Goal: Information Seeking & Learning: Find specific fact

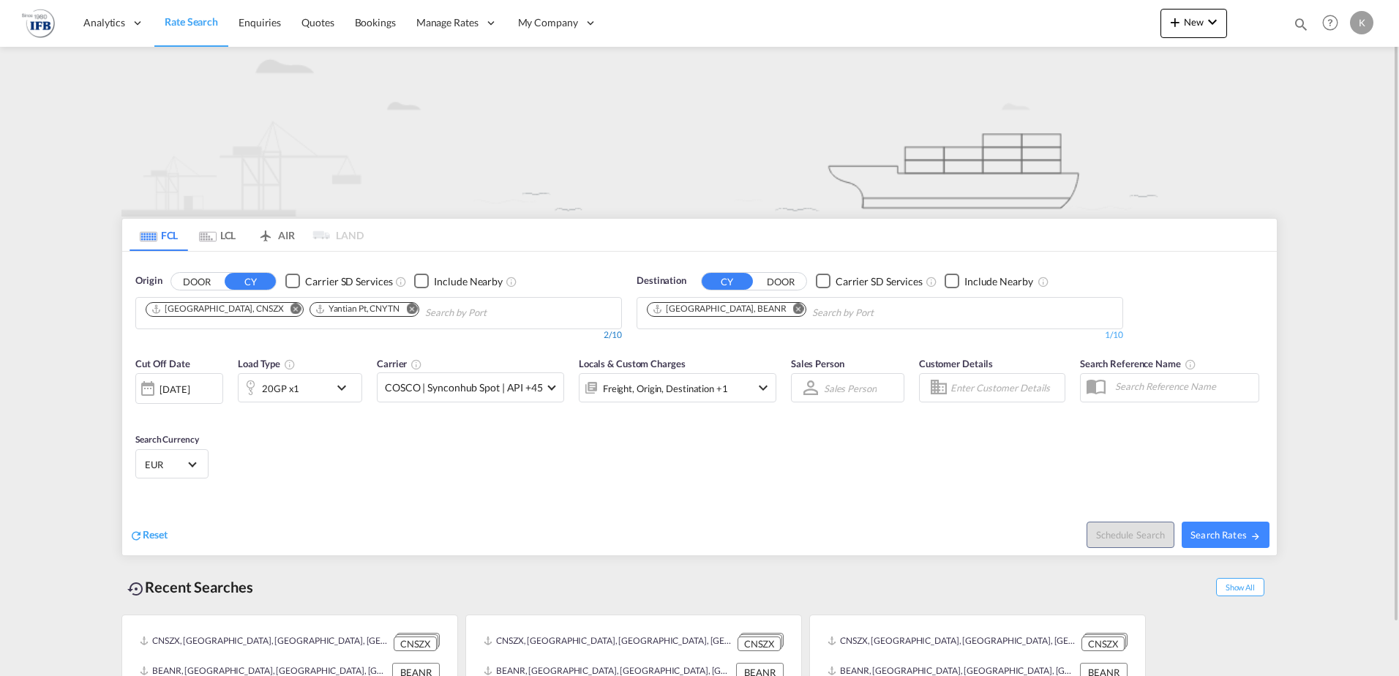
drag, startPoint x: 250, startPoint y: 309, endPoint x: 255, endPoint y: 330, distance: 21.7
click at [290, 309] on md-icon "Remove" at bounding box center [295, 308] width 11 height 11
click at [793, 307] on md-icon "Remove" at bounding box center [798, 308] width 11 height 11
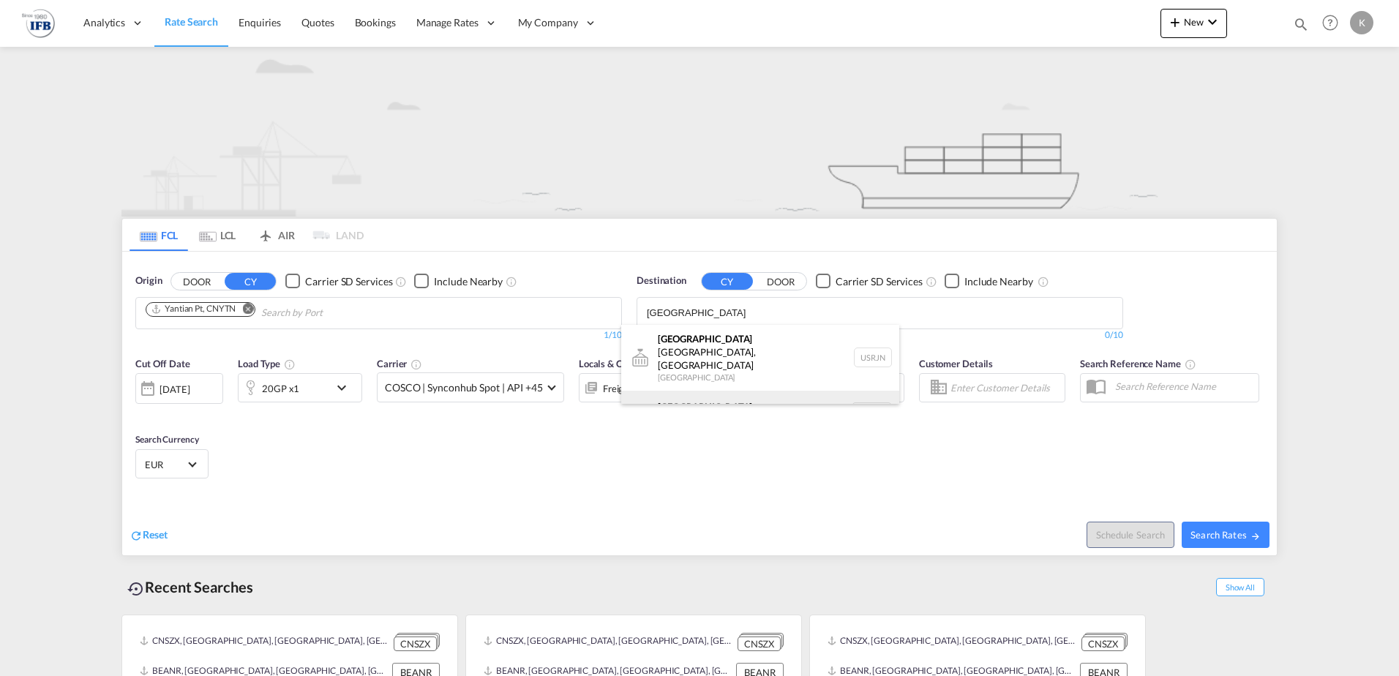
type input "[GEOGRAPHIC_DATA]"
click at [677, 399] on div "[GEOGRAPHIC_DATA] [GEOGRAPHIC_DATA] NLRTM" at bounding box center [760, 413] width 278 height 44
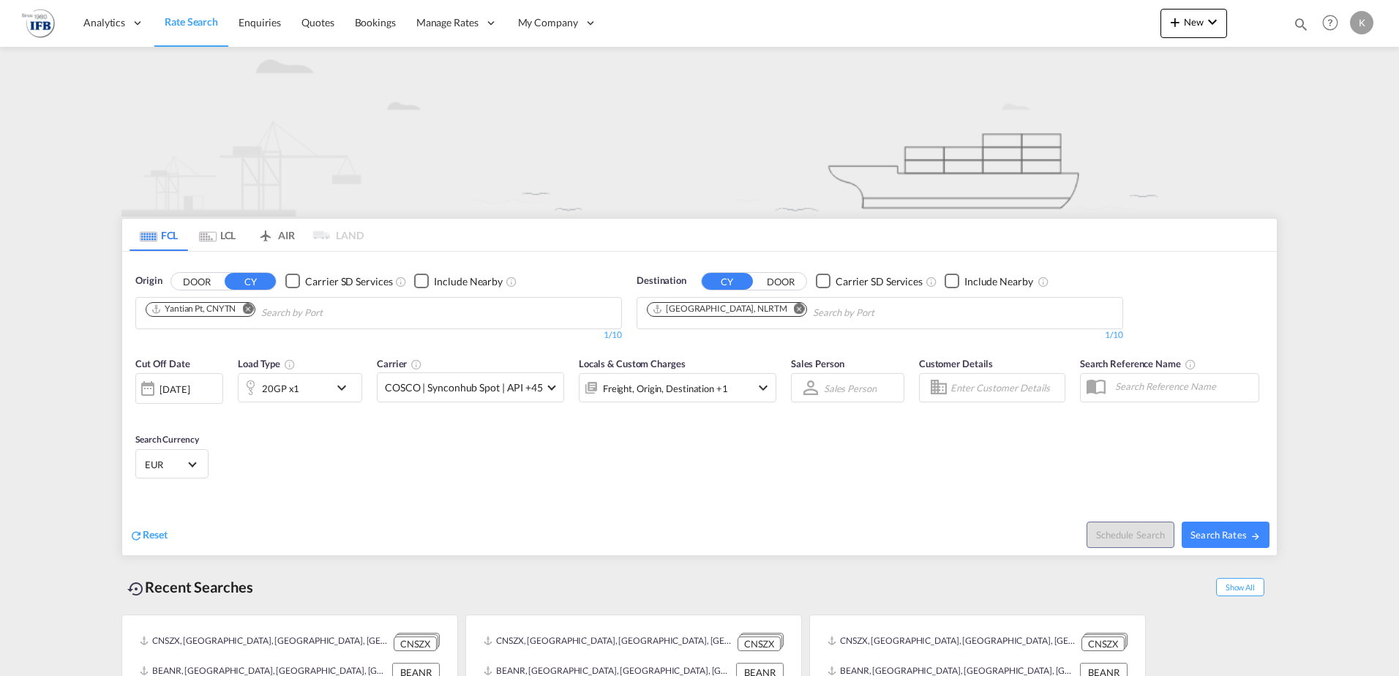
click at [177, 386] on div "[DATE]" at bounding box center [174, 389] width 30 height 13
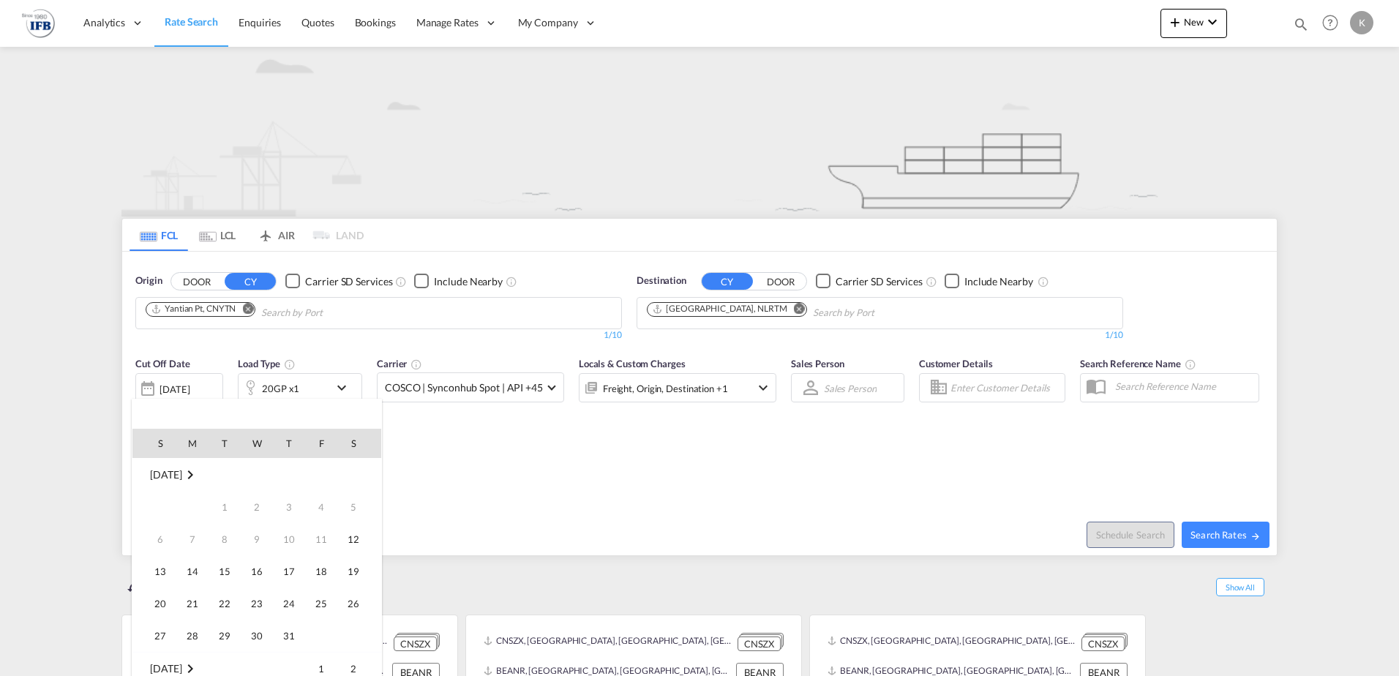
scroll to position [582, 0]
click at [191, 598] on span "27" at bounding box center [192, 603] width 29 height 29
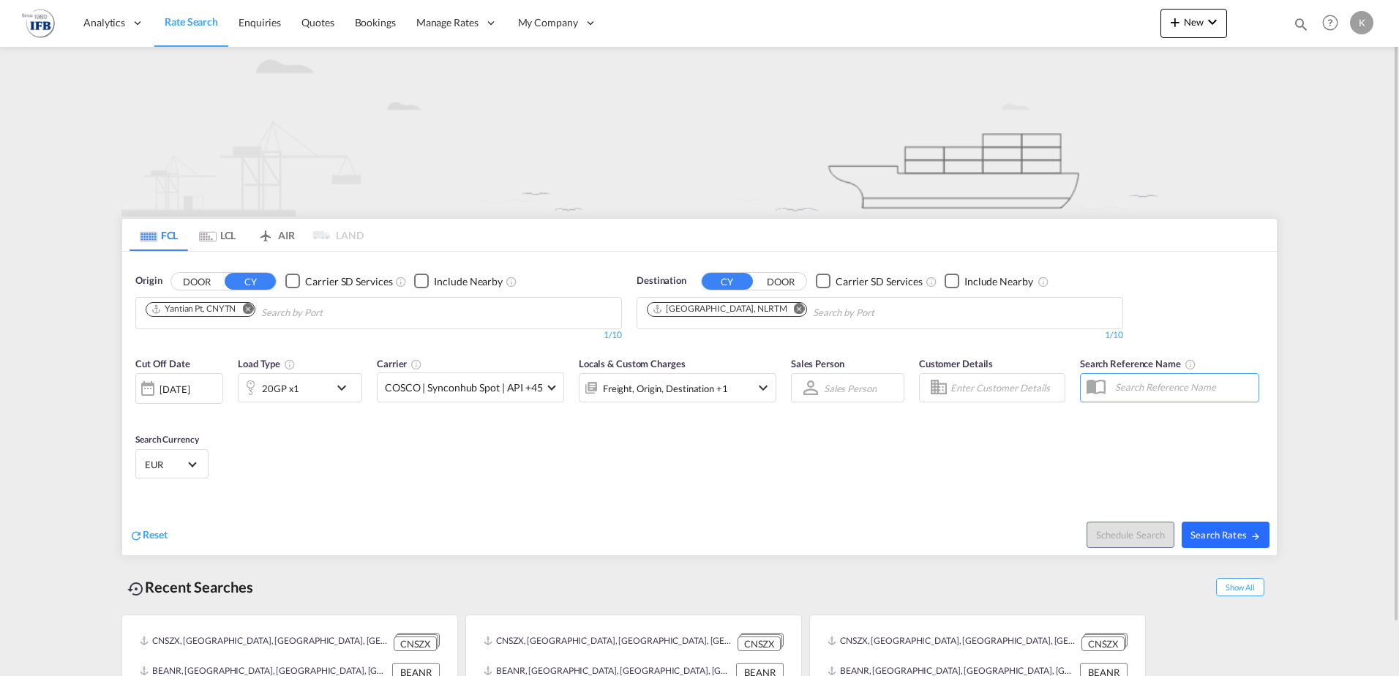
click at [1244, 530] on span "Search Rates" at bounding box center [1225, 535] width 70 height 12
type input "CNYTN to NLRTM / [DATE]"
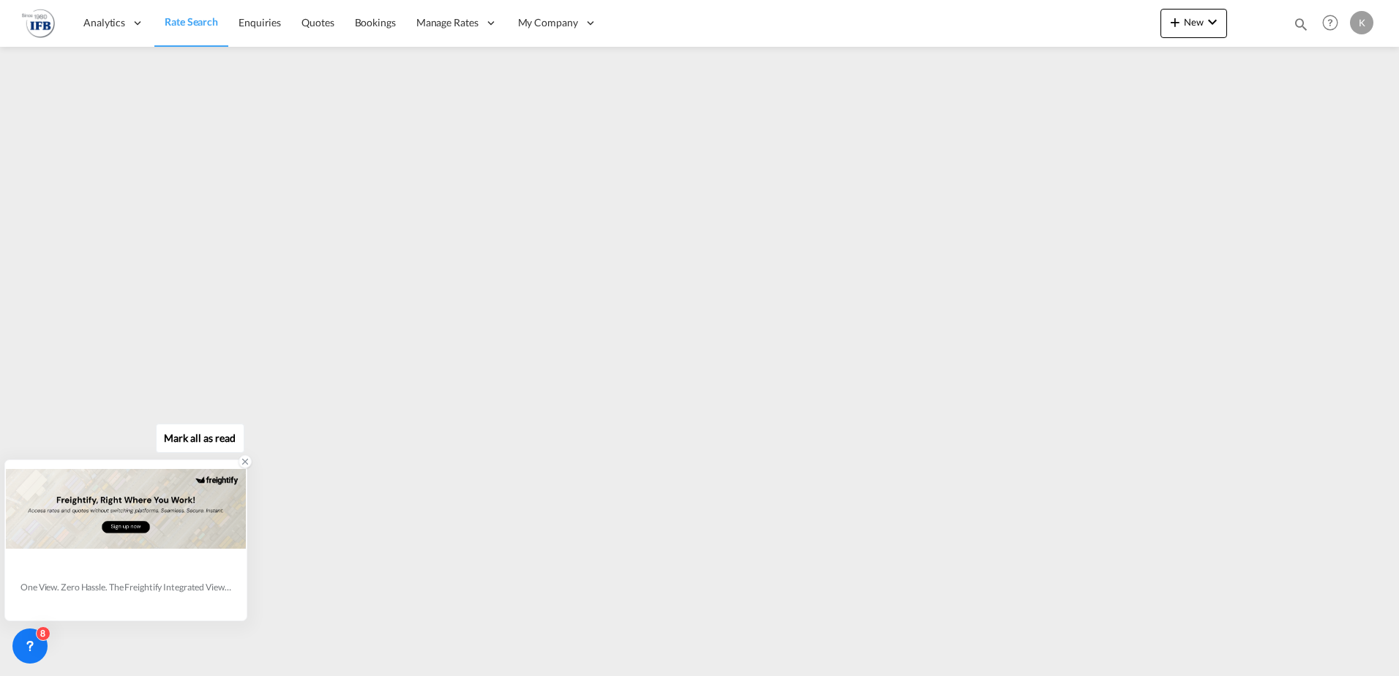
click at [243, 465] on icon at bounding box center [245, 462] width 10 height 10
